Goal: Task Accomplishment & Management: Manage account settings

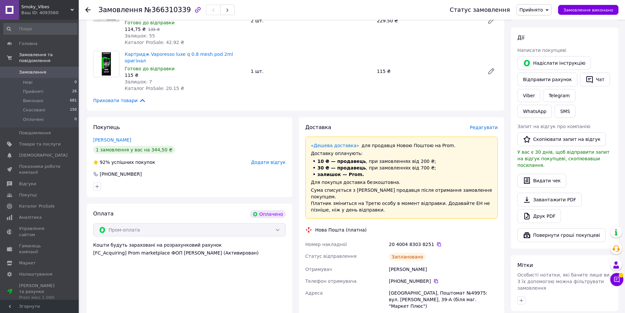
scroll to position [72, 0]
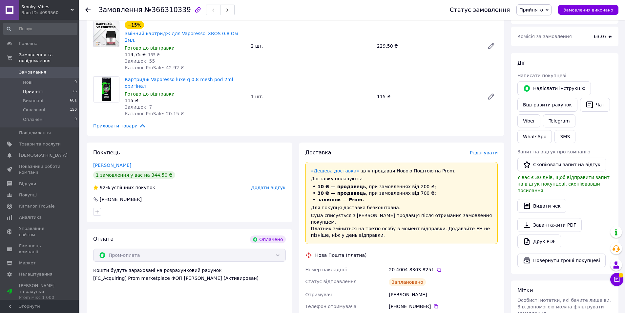
click at [43, 87] on li "Прийняті 26" at bounding box center [40, 91] width 81 height 9
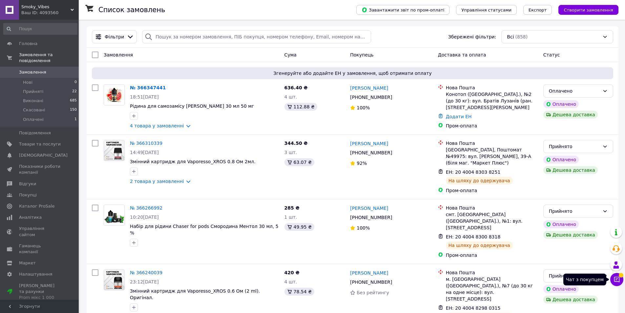
click at [619, 280] on icon at bounding box center [617, 279] width 7 height 7
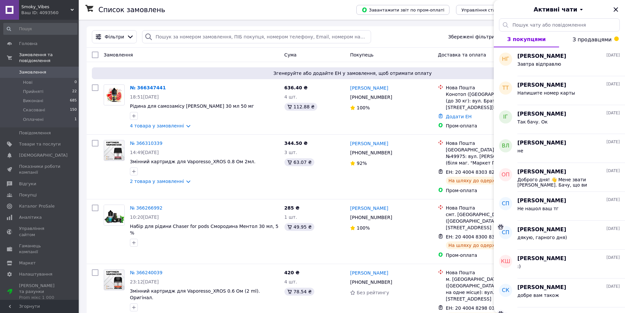
click at [601, 40] on span "З продавцями" at bounding box center [592, 39] width 39 height 6
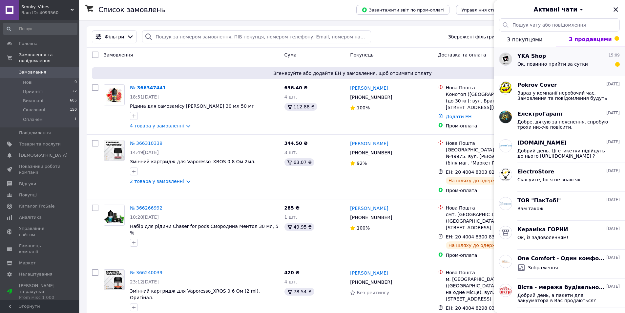
click at [551, 63] on span "Ок, повинно прийти за сутки" at bounding box center [552, 63] width 71 height 5
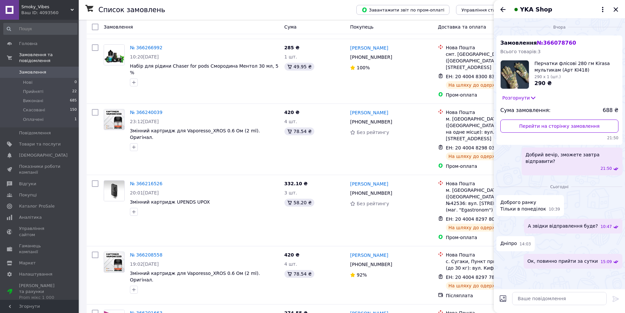
scroll to position [164, 0]
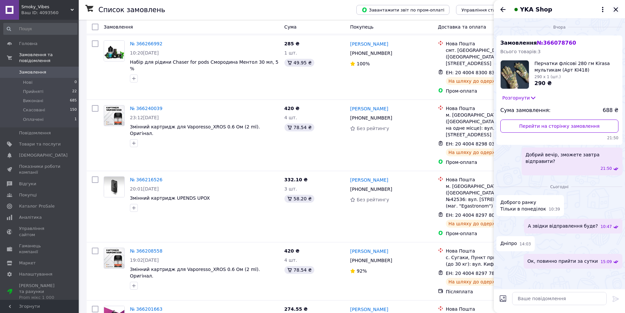
click at [616, 10] on icon "Закрити" at bounding box center [616, 10] width 8 height 8
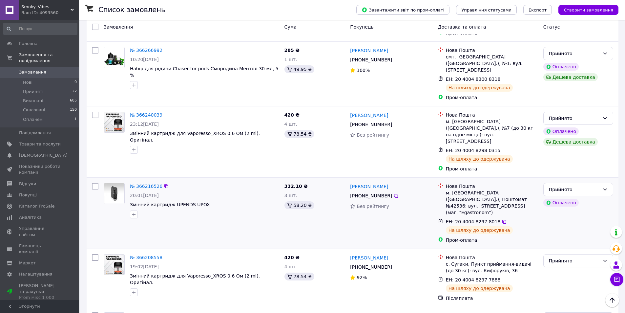
scroll to position [0, 0]
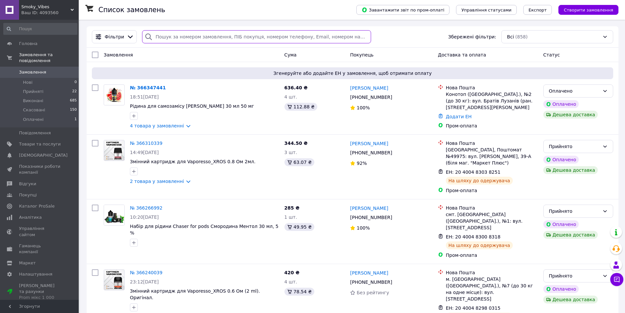
click at [223, 37] on input "search" at bounding box center [256, 36] width 229 height 13
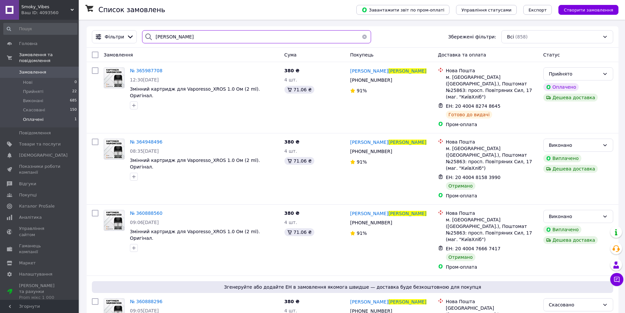
type input "[PERSON_NAME]"
click at [36, 116] on span "Оплачені" at bounding box center [33, 119] width 21 height 6
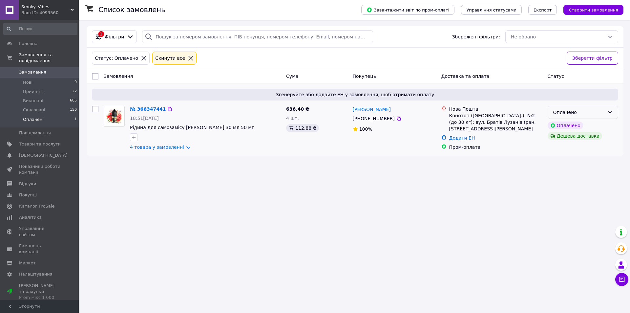
click at [602, 115] on div "Оплачено" at bounding box center [579, 112] width 52 height 7
click at [573, 127] on li "Прийнято" at bounding box center [583, 127] width 70 height 12
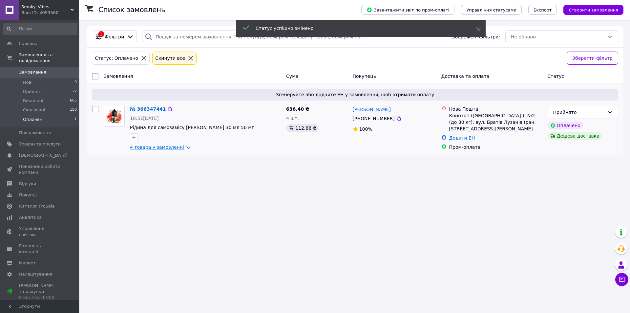
click at [167, 148] on link "4 товара у замовленні" at bounding box center [157, 146] width 54 height 5
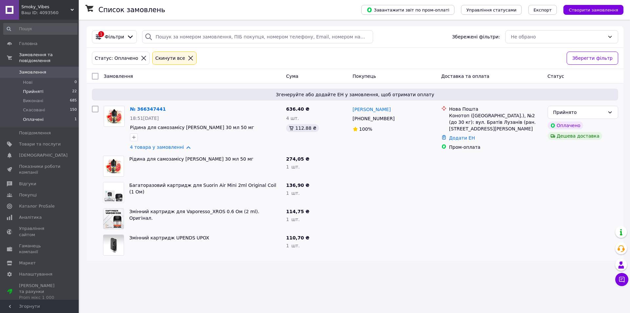
click at [38, 89] on span "Прийняті" at bounding box center [33, 92] width 20 height 6
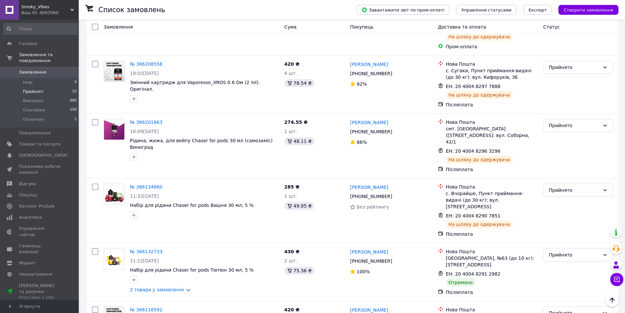
scroll to position [328, 0]
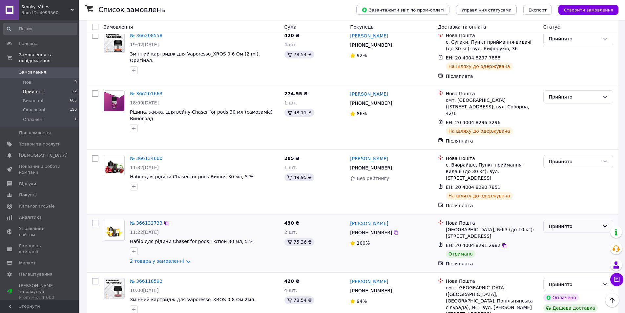
click at [571, 220] on div "Прийнято" at bounding box center [578, 226] width 70 height 13
click at [553, 200] on li "Виконано" at bounding box center [578, 201] width 69 height 12
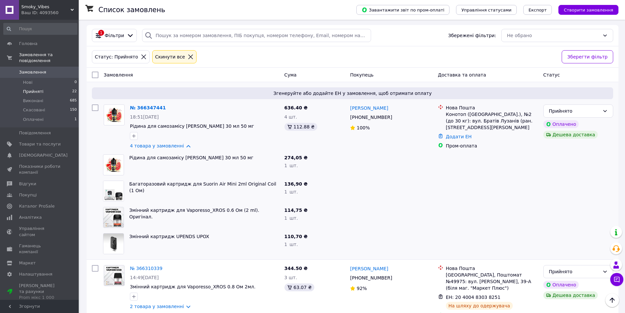
scroll to position [0, 0]
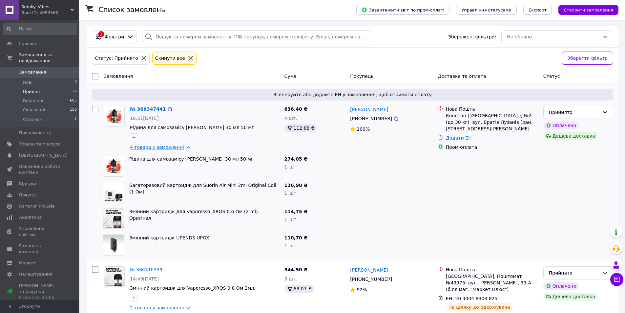
click at [171, 146] on link "4 товара у замовленні" at bounding box center [157, 146] width 54 height 5
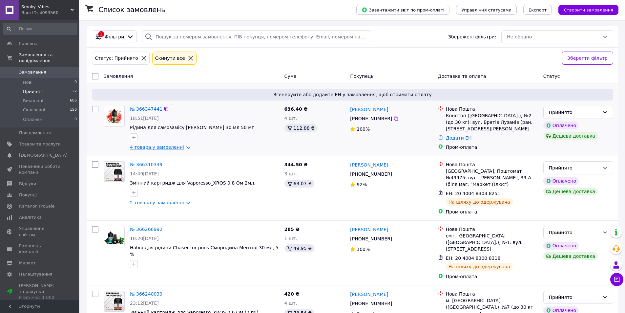
click at [168, 147] on link "4 товара у замовленні" at bounding box center [157, 146] width 54 height 5
